Goal: Communication & Community: Answer question/provide support

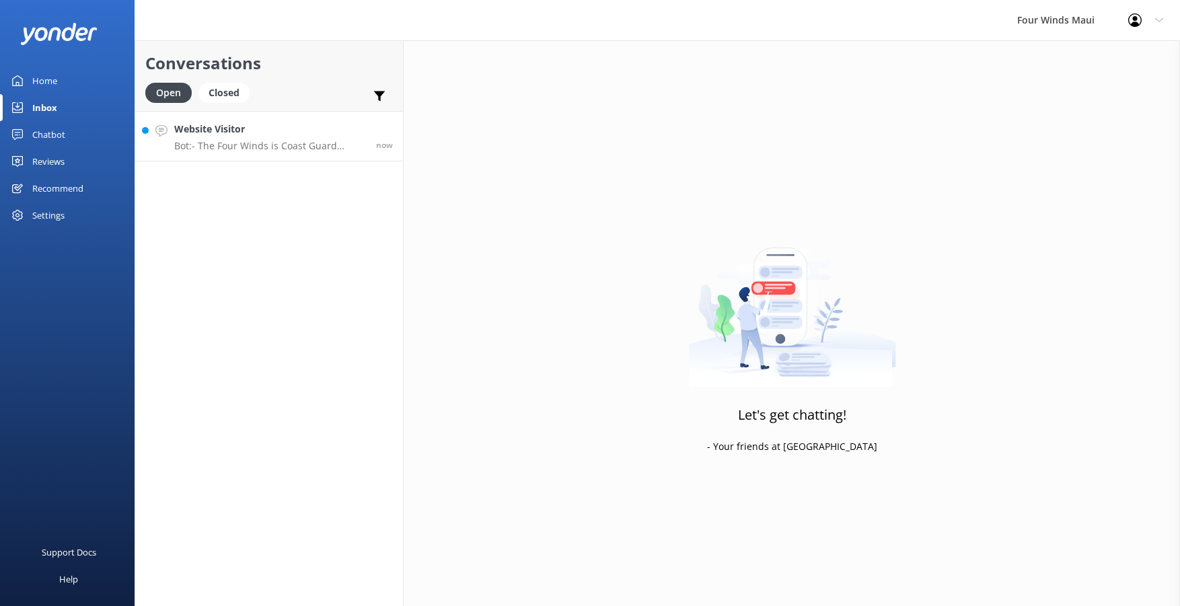
click at [289, 151] on p "Bot: - The Four Winds is Coast Guard certified to carry up to 149 guests, but w…" at bounding box center [270, 146] width 192 height 12
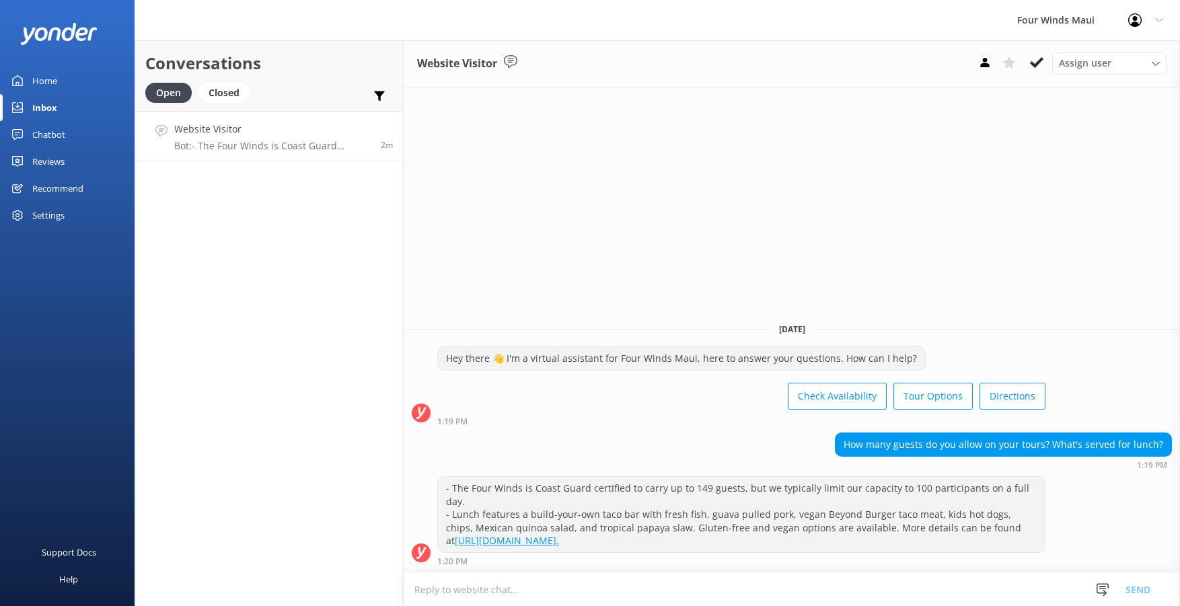
click at [285, 134] on h4 "Website Visitor" at bounding box center [272, 129] width 197 height 15
click at [1027, 61] on button at bounding box center [1037, 62] width 24 height 20
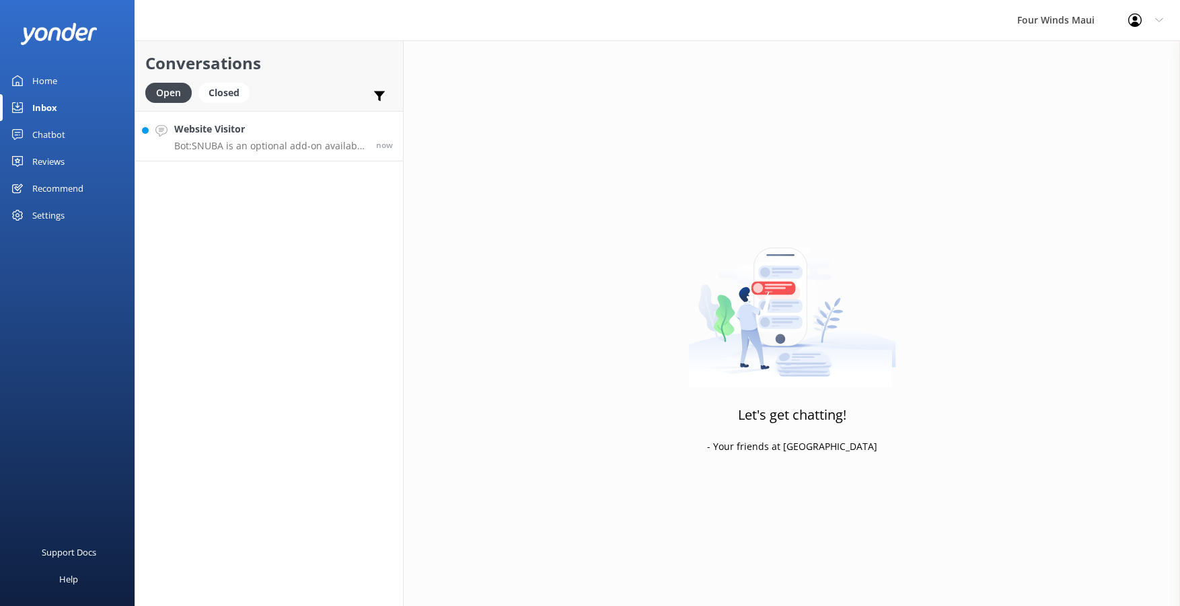
click at [285, 111] on link "Website Visitor Bot: SNUBA is an optional add-on available for $75 per person, …" at bounding box center [269, 136] width 268 height 50
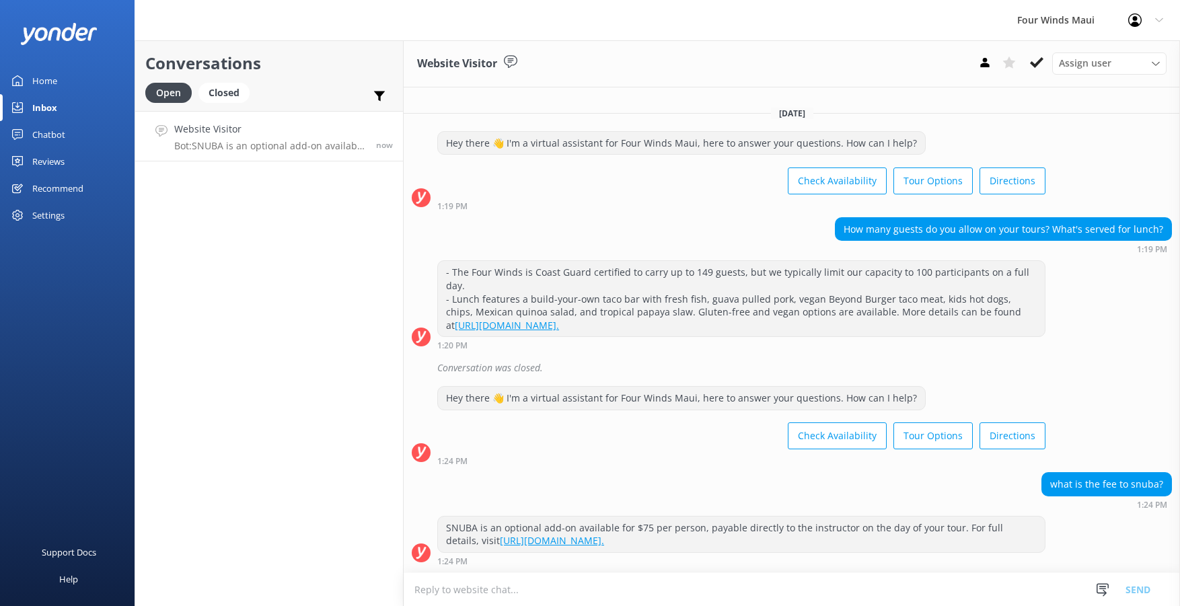
click at [765, 554] on div "SNUBA is an optional add-on available for $75 per person, payable directly to t…" at bounding box center [741, 541] width 608 height 50
click at [1051, 58] on div "Assign user [PERSON_NAME] [PERSON_NAME] [PERSON_NAME] [PERSON_NAME]" at bounding box center [1070, 63] width 194 height 22
click at [1042, 61] on use at bounding box center [1036, 62] width 13 height 11
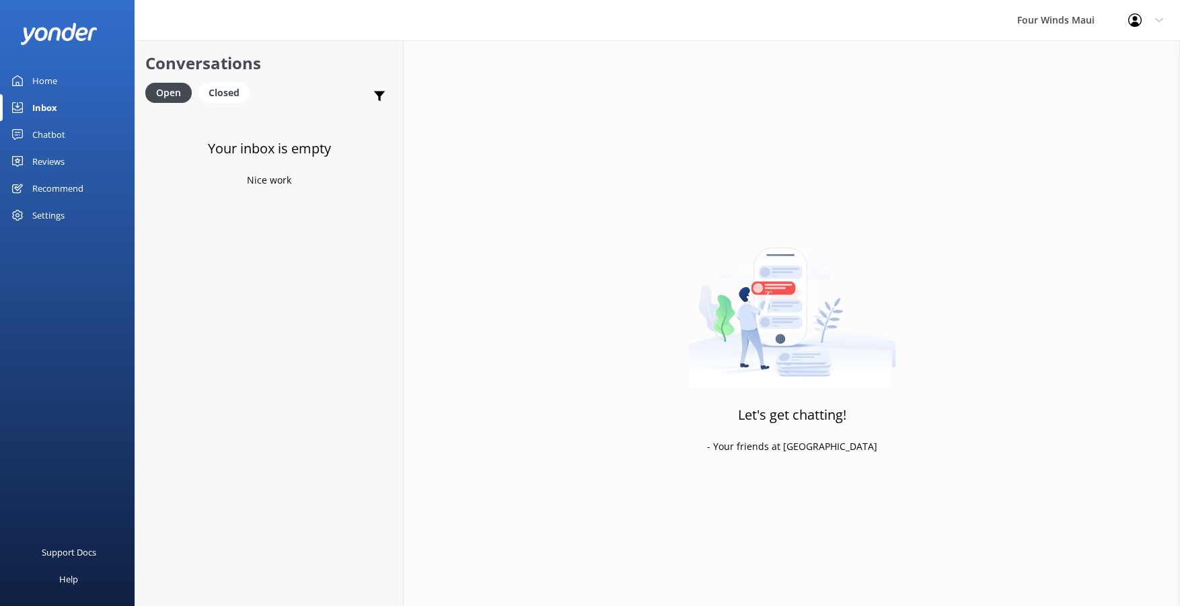
click at [43, 84] on div "Home" at bounding box center [44, 80] width 25 height 27
